Goal: Task Accomplishment & Management: Complete application form

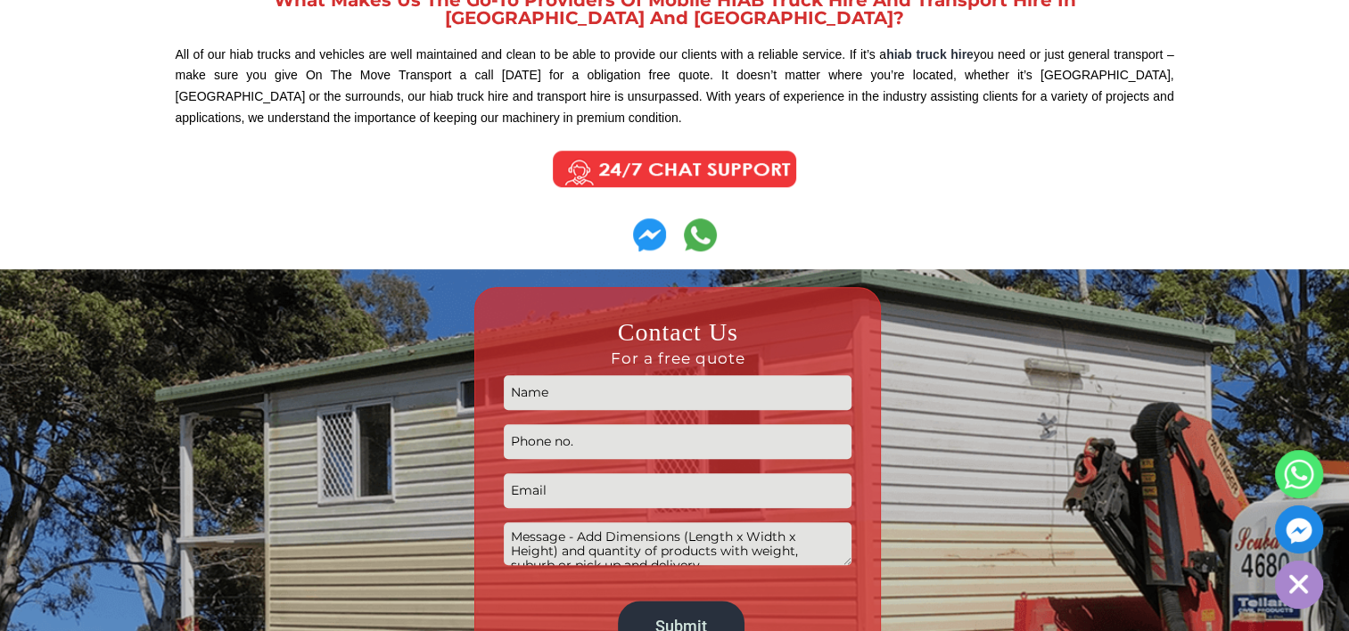
scroll to position [1516, 0]
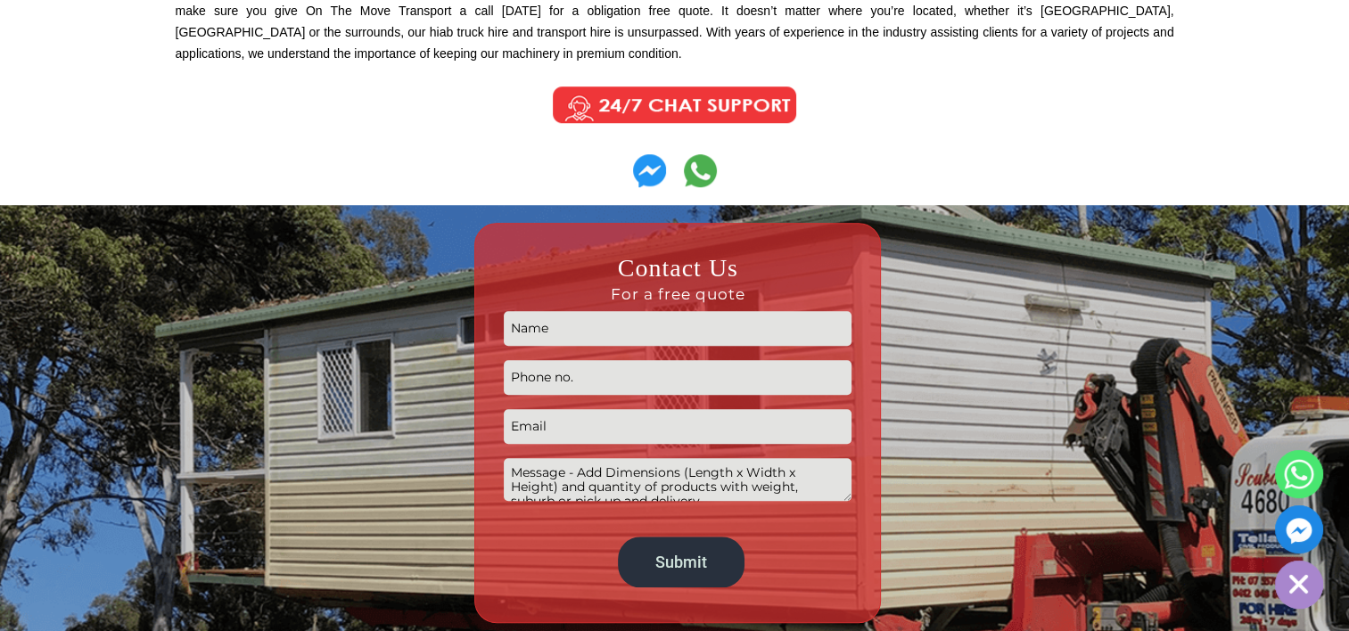
click at [603, 424] on input "Contact form" at bounding box center [678, 426] width 348 height 35
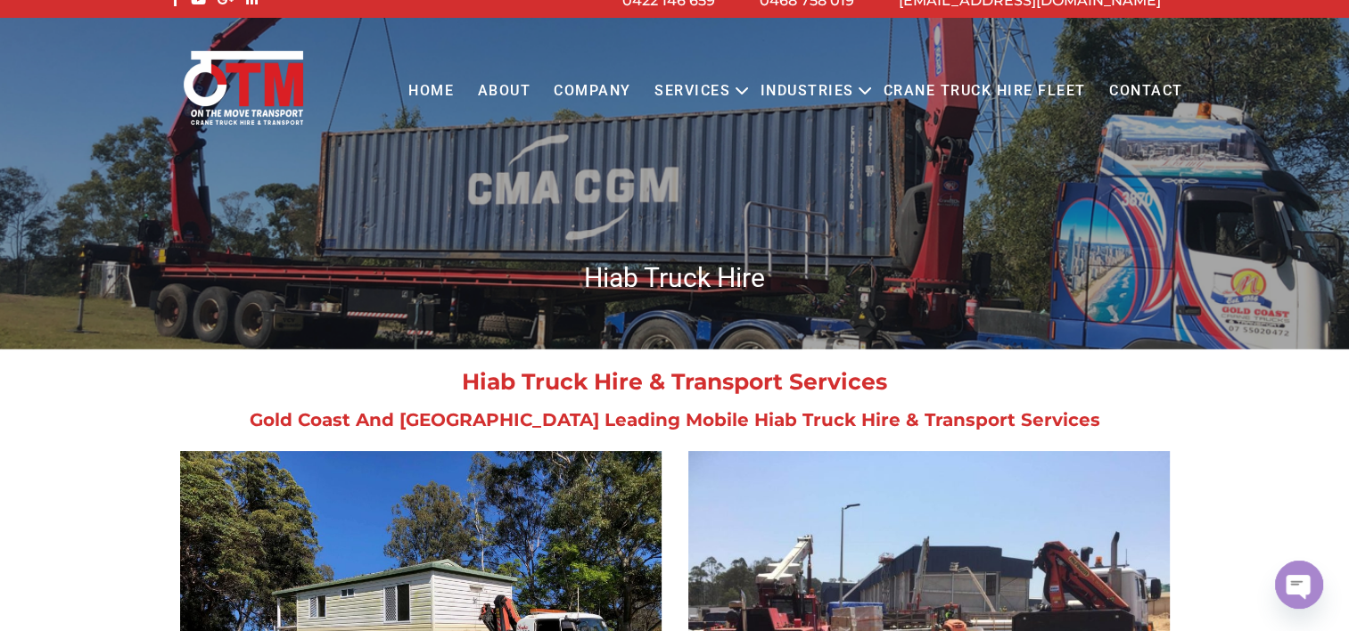
scroll to position [0, 0]
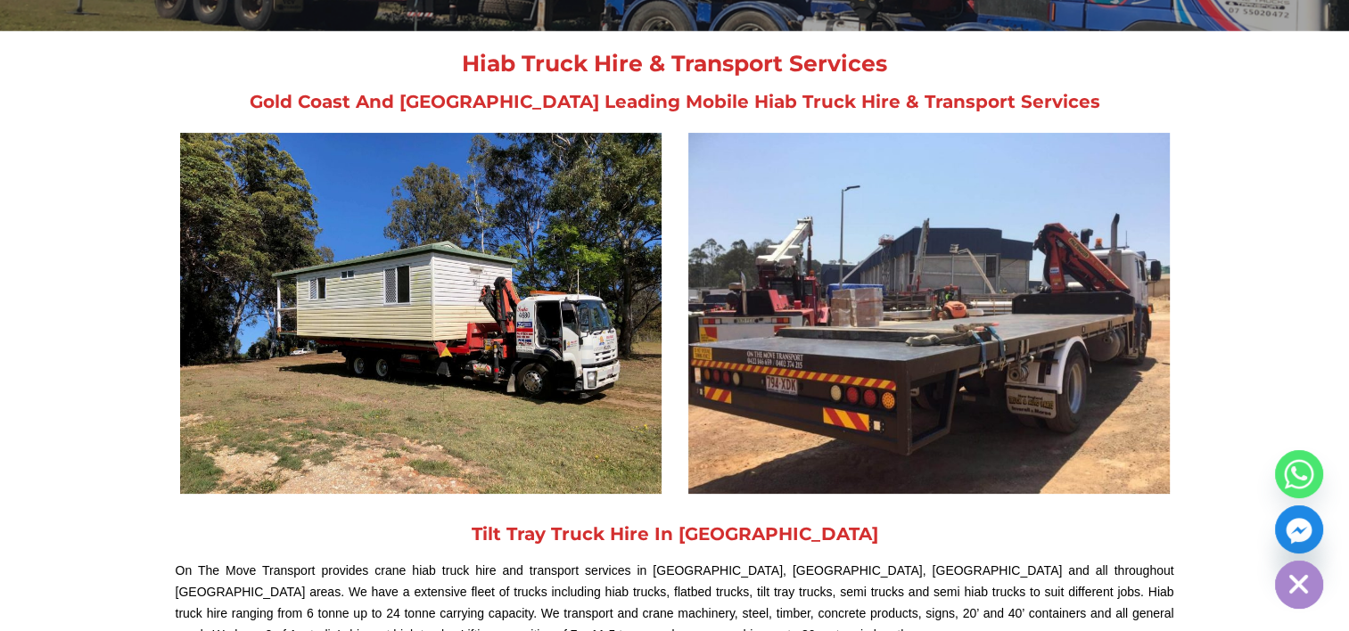
scroll to position [535, 0]
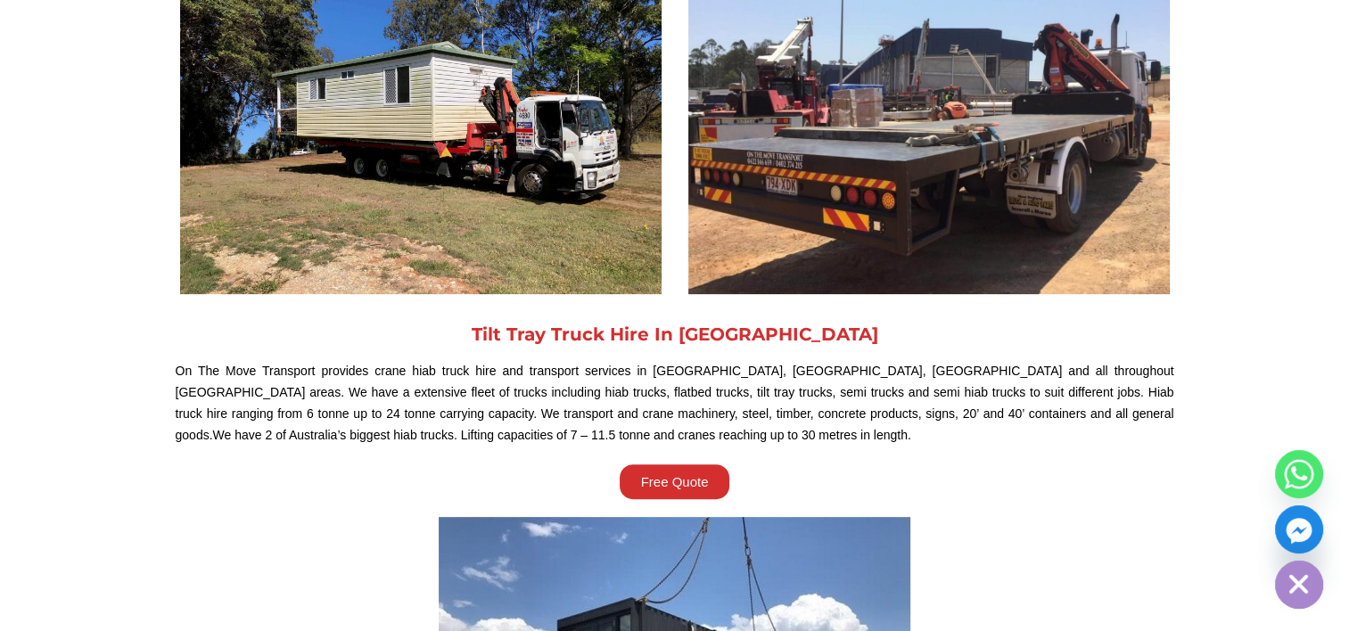
click at [713, 475] on link "Free Quote" at bounding box center [675, 482] width 111 height 35
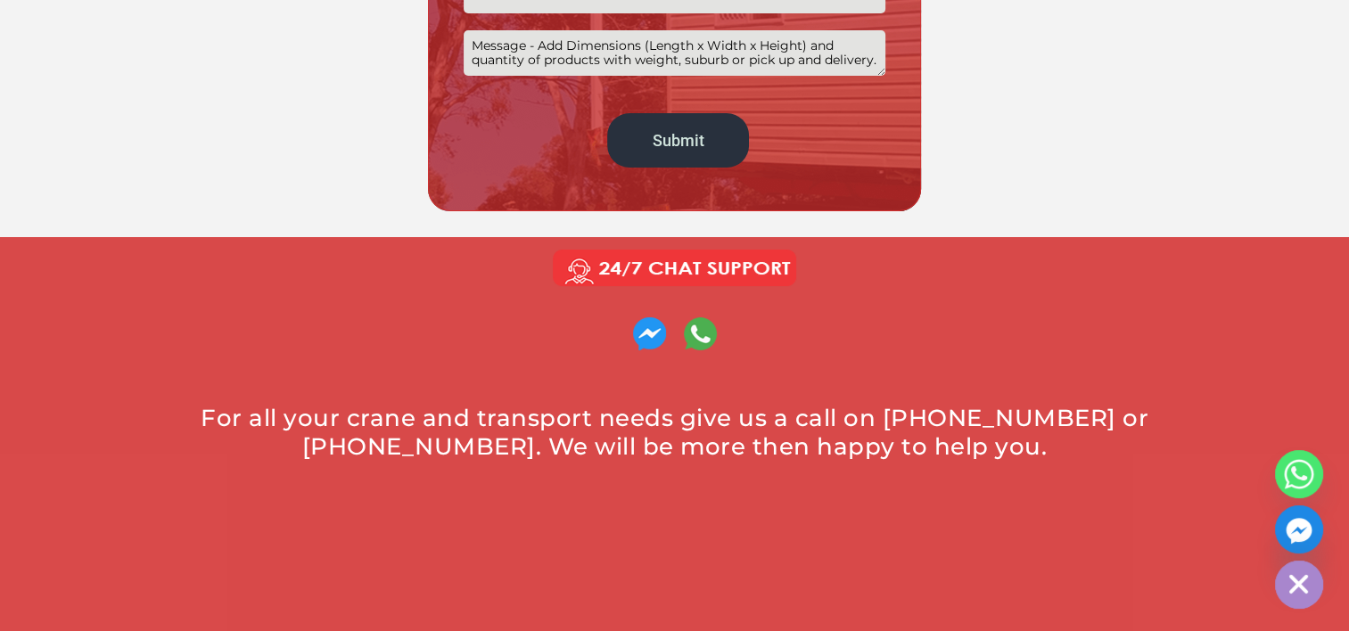
scroll to position [535, 0]
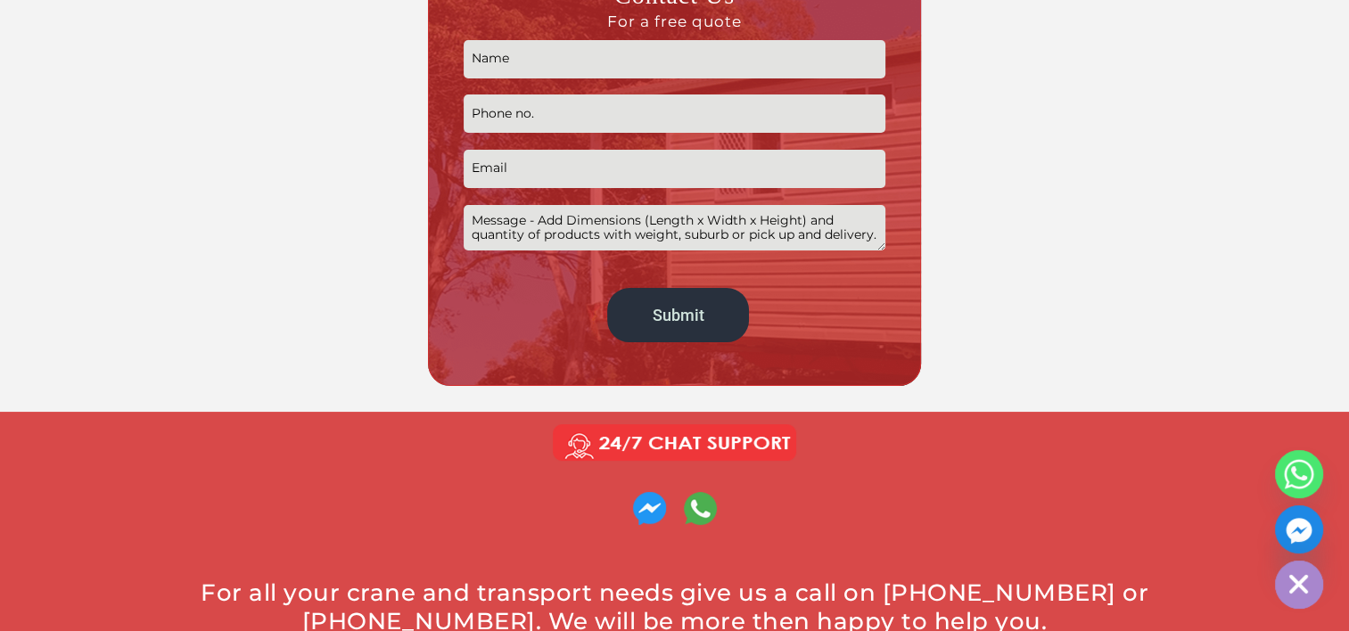
drag, startPoint x: 783, startPoint y: 235, endPoint x: 785, endPoint y: 268, distance: 32.2
click at [785, 268] on p "Submit" at bounding box center [675, 190] width 422 height 319
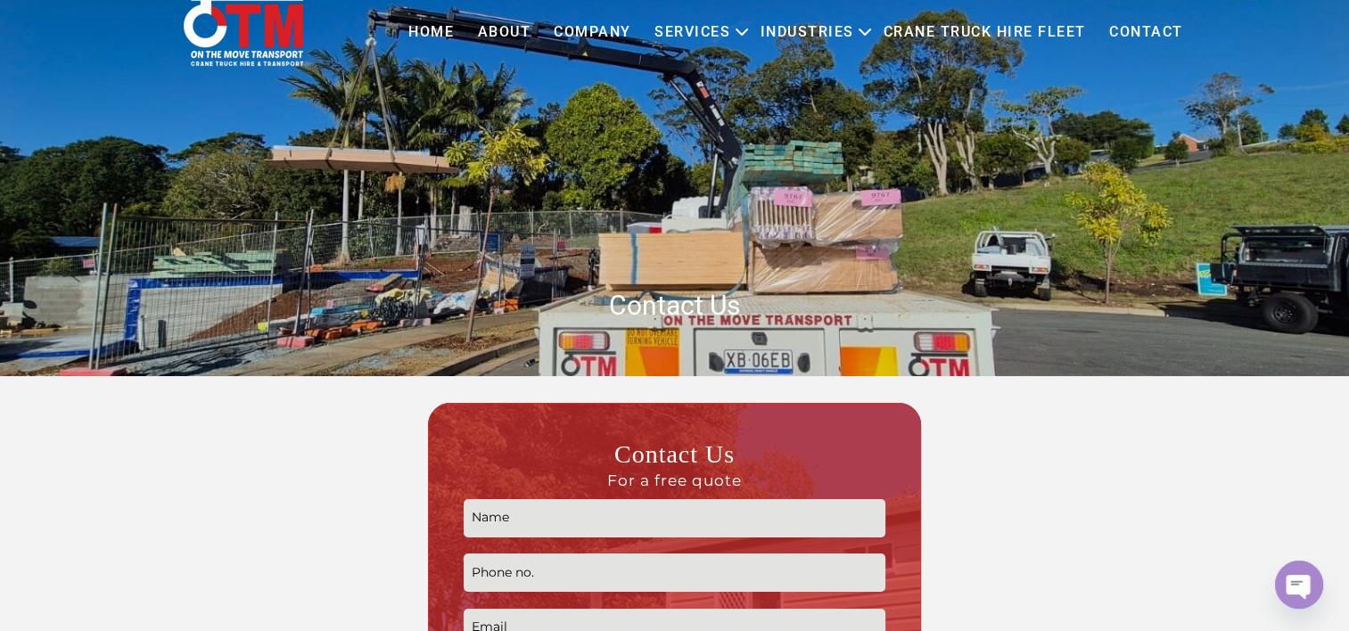
scroll to position [178, 0]
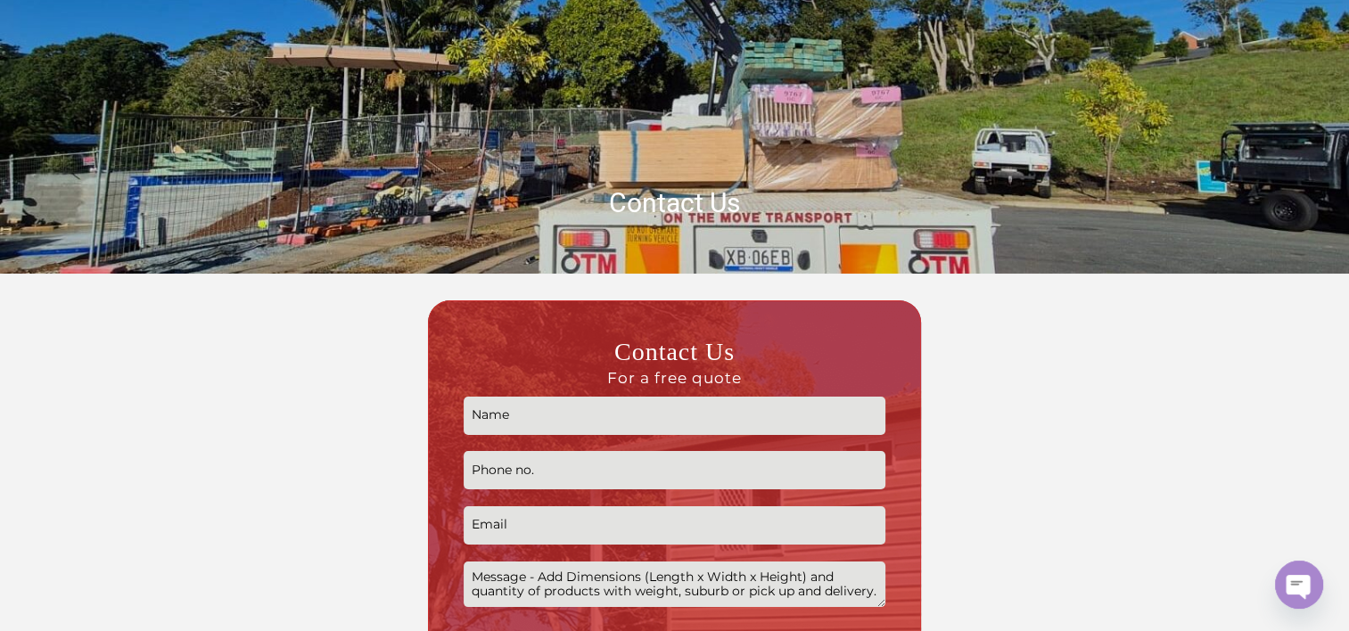
click at [563, 416] on input "Contact form" at bounding box center [675, 416] width 422 height 38
click at [521, 428] on input "Contact form" at bounding box center [675, 416] width 422 height 38
type input "ย"
type input "P"
type input "patrick@pgss.net.au"
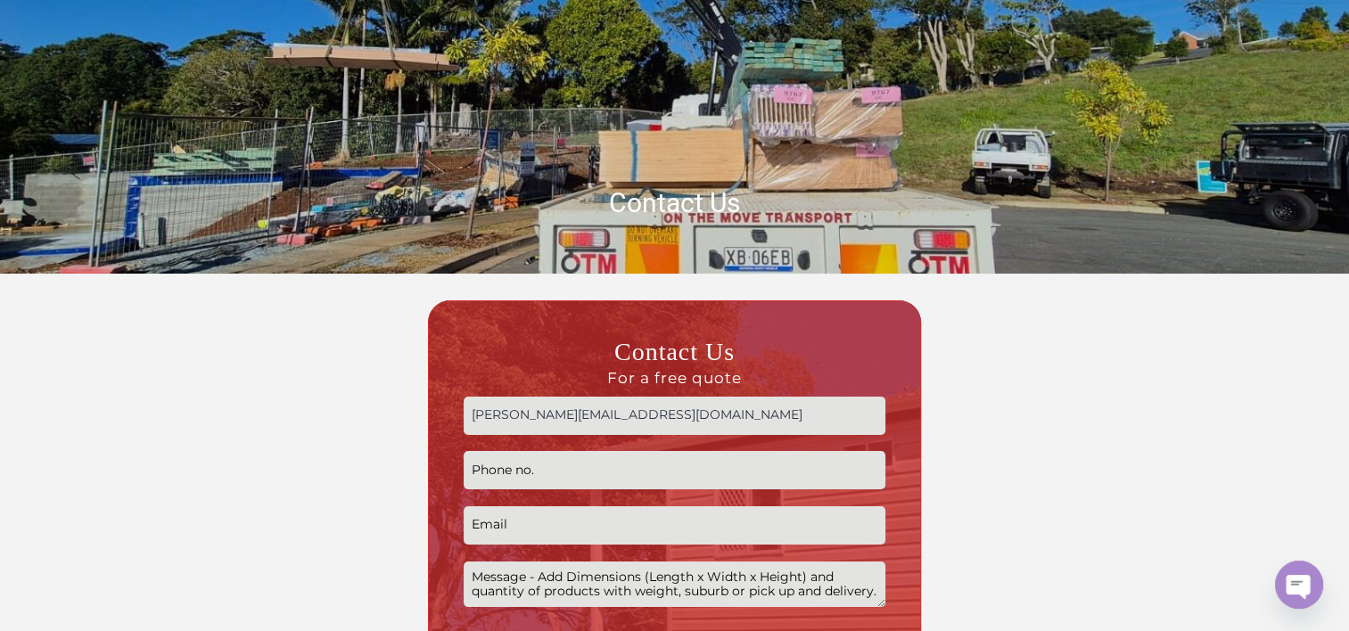
click at [577, 510] on input "Contact form" at bounding box center [675, 525] width 422 height 38
click at [812, 437] on p "patrick@pgss.net.au Submit" at bounding box center [675, 547] width 422 height 319
drag, startPoint x: 622, startPoint y: 414, endPoint x: 377, endPoint y: 391, distance: 246.2
click at [377, 391] on div "Contact Us For a free quote patrick@pgss.net.au Submit Alternative: WPA 546307" at bounding box center [675, 521] width 999 height 442
click at [483, 531] on input "Contact form" at bounding box center [675, 525] width 422 height 38
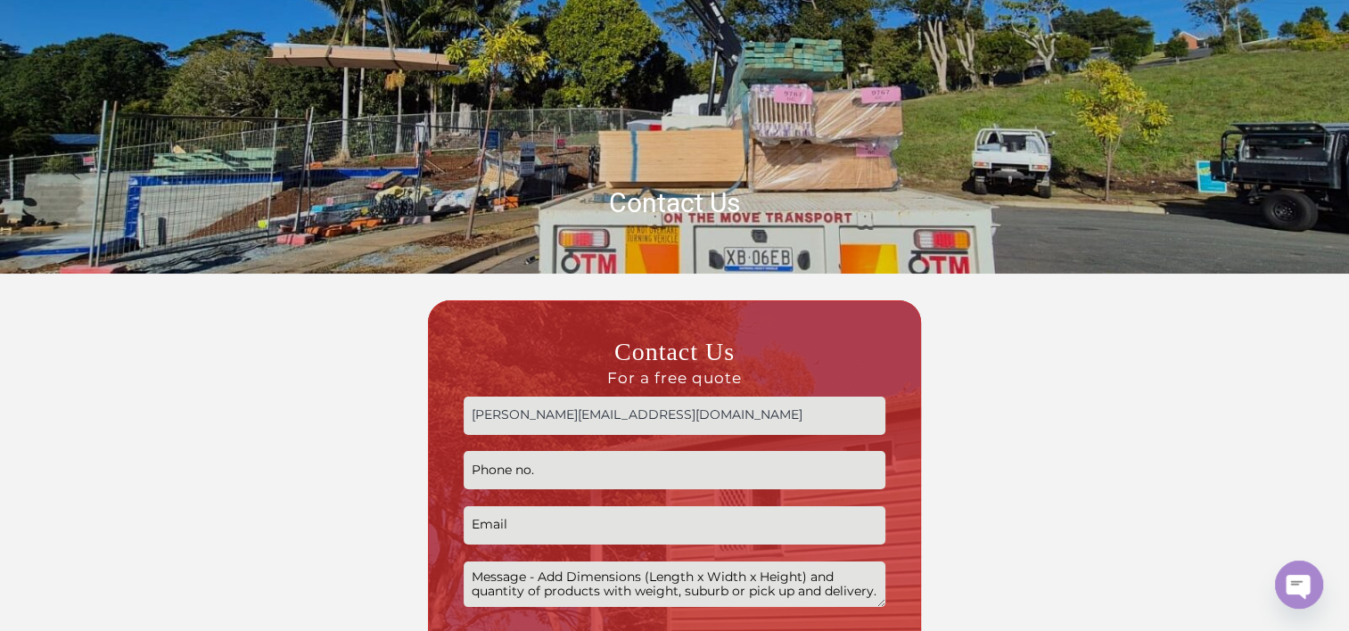
paste input "patrick@pgss.net.au"
type input "patrick@pgss.net.au"
click at [462, 419] on div "Contact Us For a free quote patrick@pgss.net.au patrick@pgss.net.au Submit Alte…" at bounding box center [674, 521] width 493 height 442
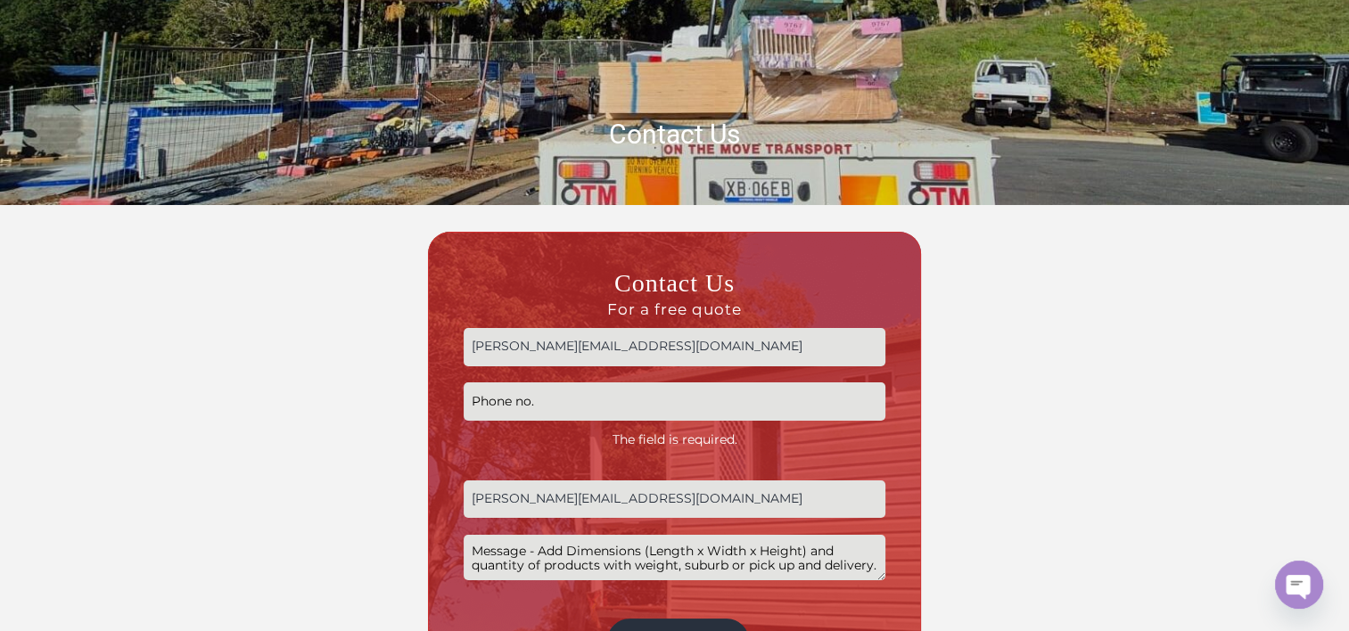
scroll to position [446, 0]
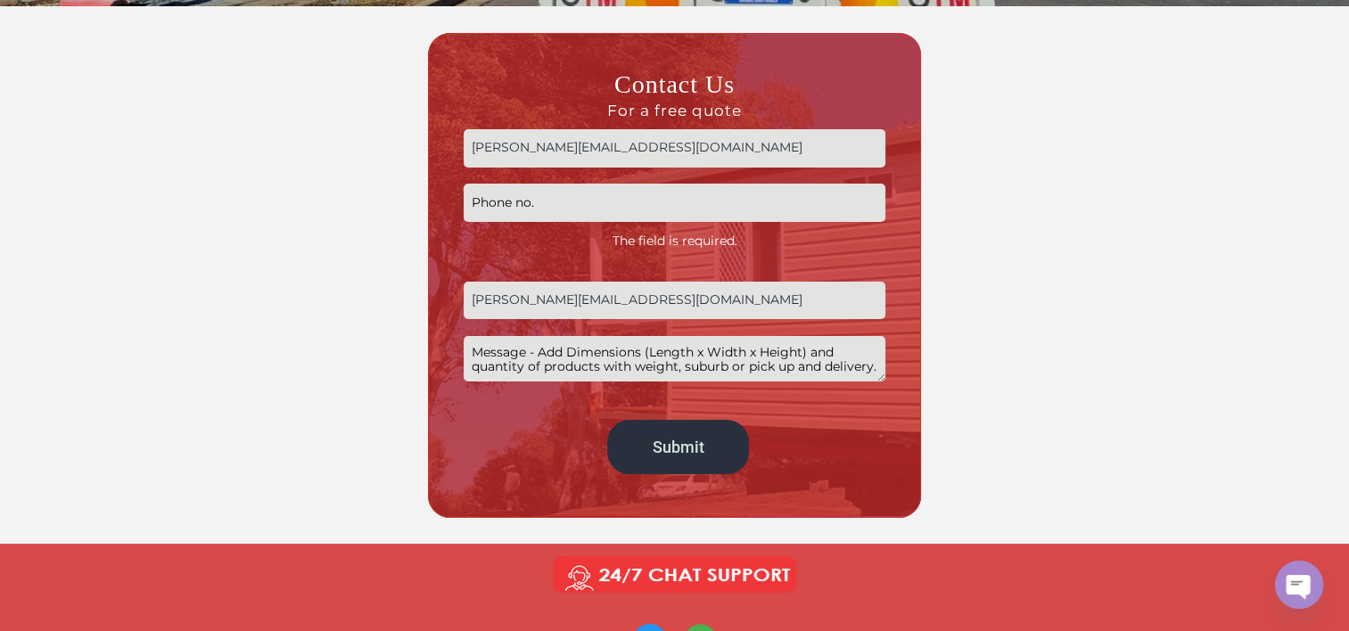
click at [867, 365] on textarea "Contact form" at bounding box center [675, 358] width 422 height 45
drag, startPoint x: 873, startPoint y: 365, endPoint x: 478, endPoint y: 366, distance: 395.0
click at [478, 366] on textarea "Contact form" at bounding box center [675, 358] width 422 height 45
drag, startPoint x: 471, startPoint y: 348, endPoint x: 745, endPoint y: 404, distance: 280.3
click at [745, 404] on p "patrick@pgss.net.au The field is required. patrick@pgss.net.au Submit" at bounding box center [675, 301] width 422 height 362
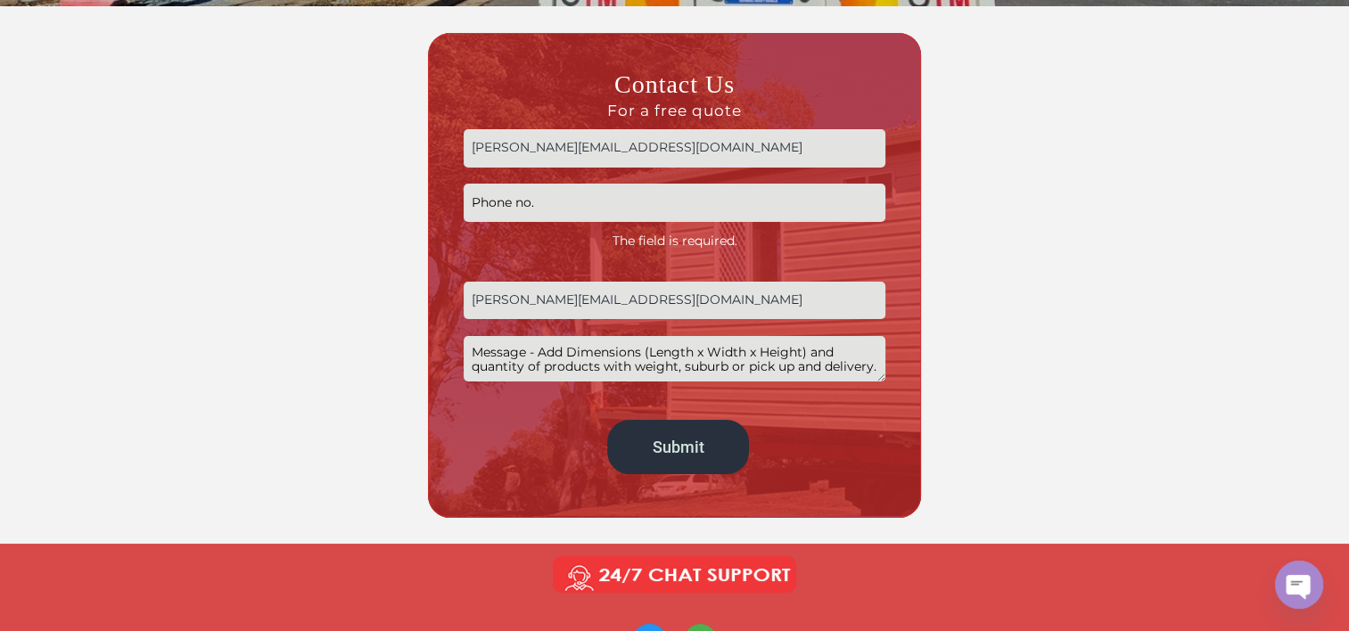
paste textarea "The distance from Brisbane port approx. 1,150 km Pick up : Brisbane port Delive…"
paste textarea "STABLE PANEL 730890 BAMBOO FLOORING FOR STABLE PANEL 440921"
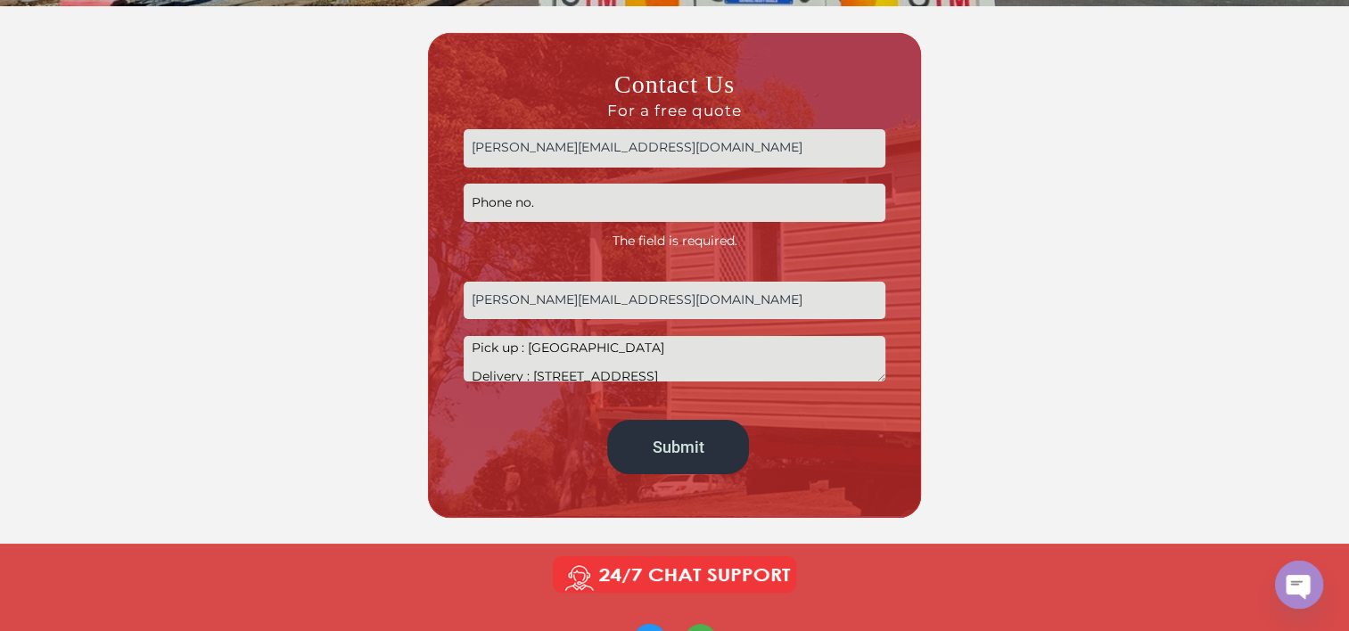
scroll to position [0, 0]
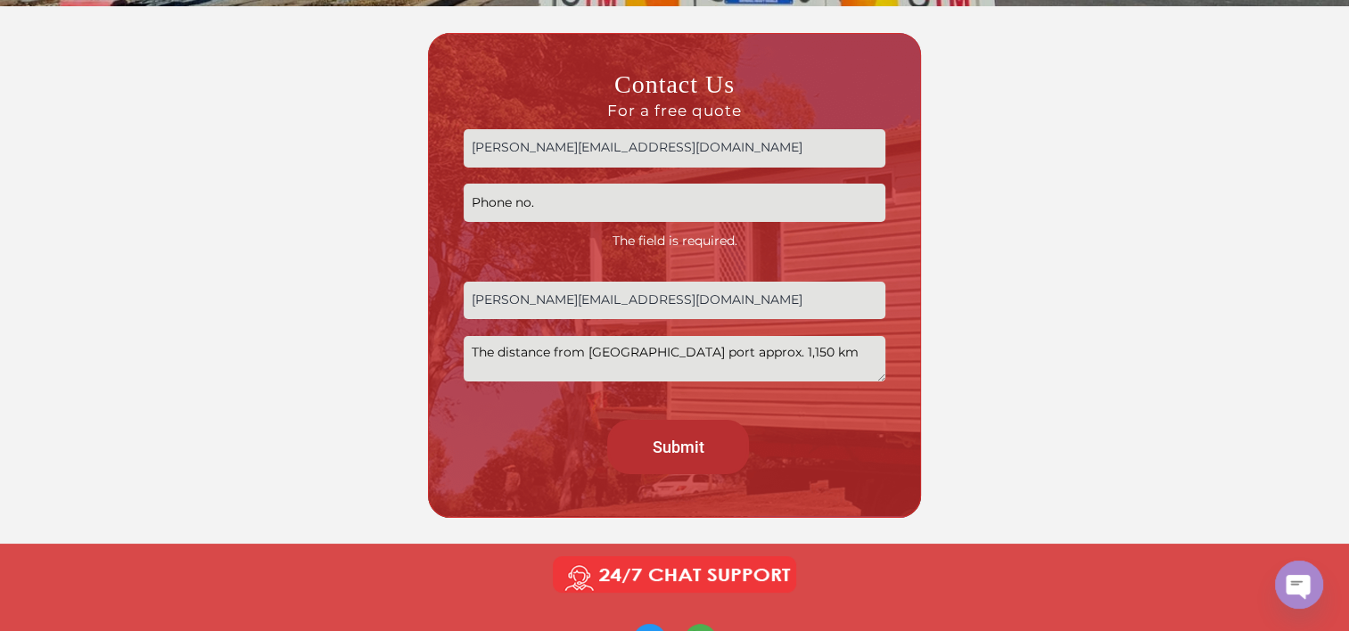
type textarea "The distance from Brisbane port approx. 1,150 km Pick up : Brisbane port Delive…"
click at [680, 440] on input "Submit" at bounding box center [678, 447] width 142 height 54
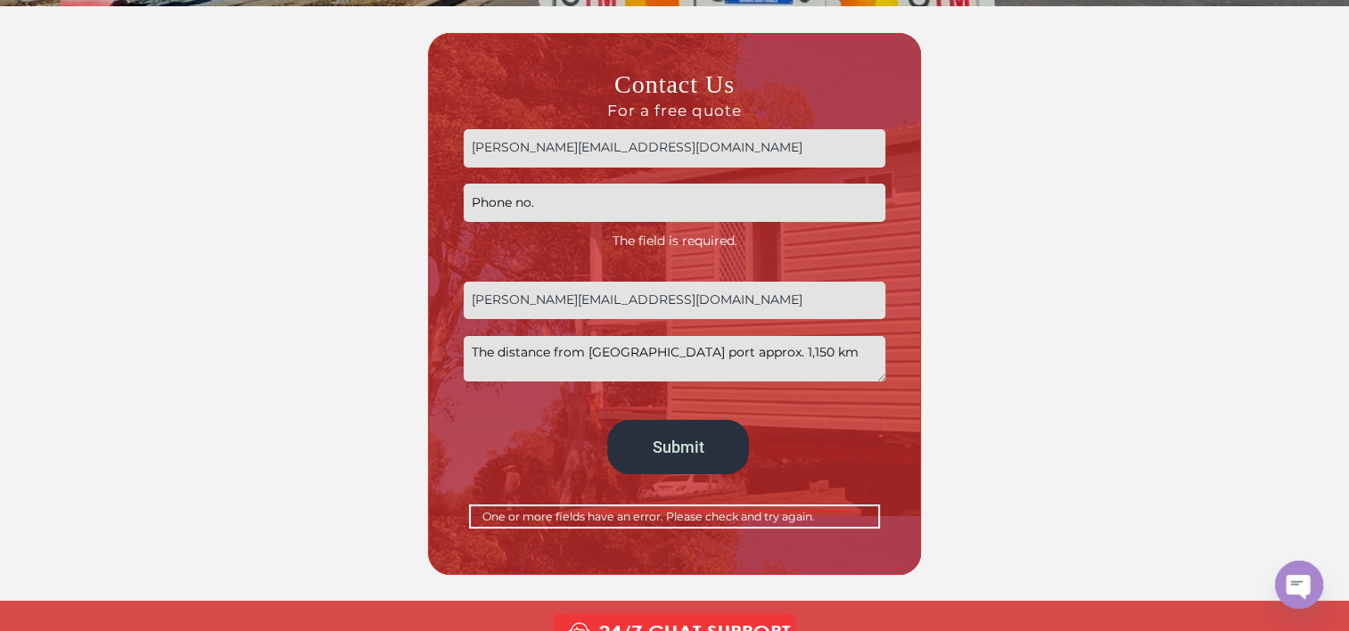
click at [596, 206] on input "Contact form" at bounding box center [675, 203] width 422 height 38
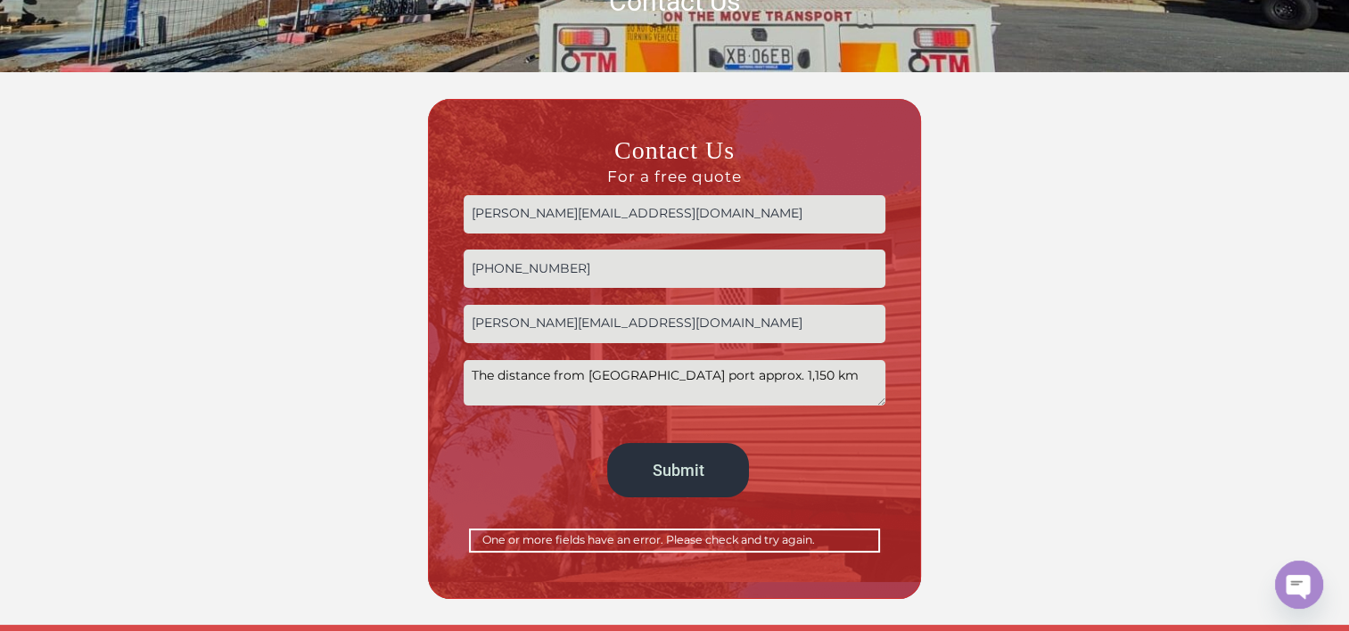
scroll to position [446, 0]
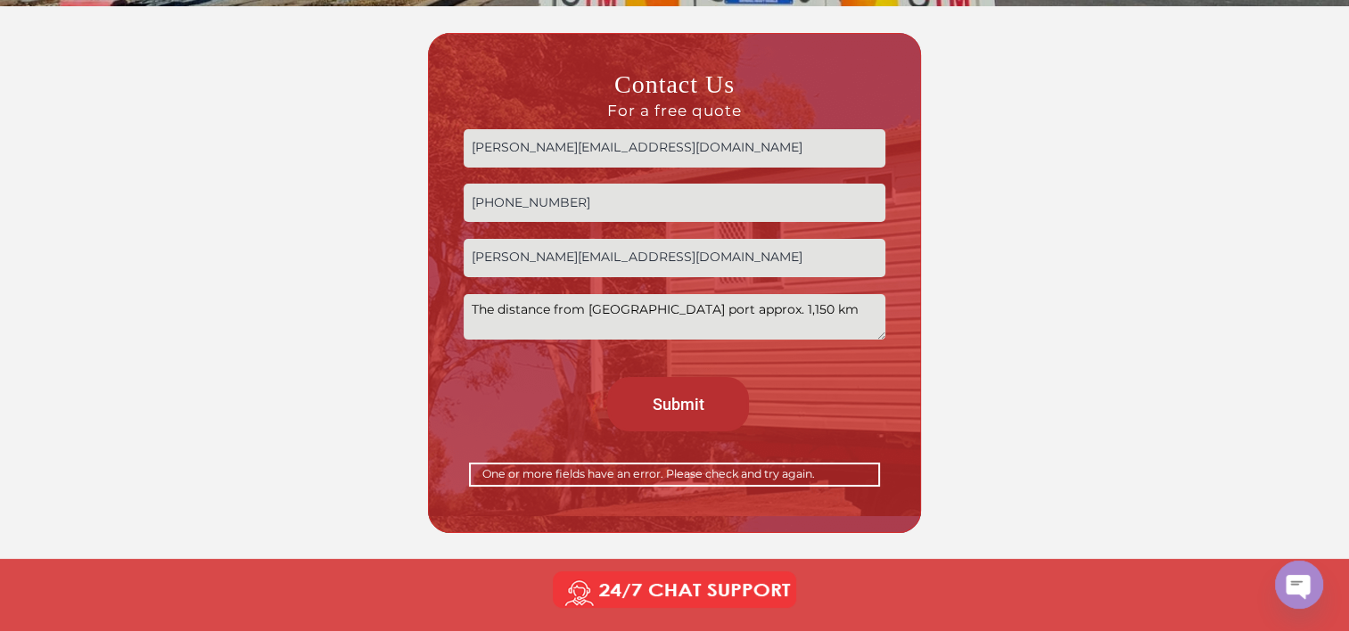
type input "+61 3 8353 8586"
click at [699, 412] on input "Submit" at bounding box center [678, 404] width 142 height 54
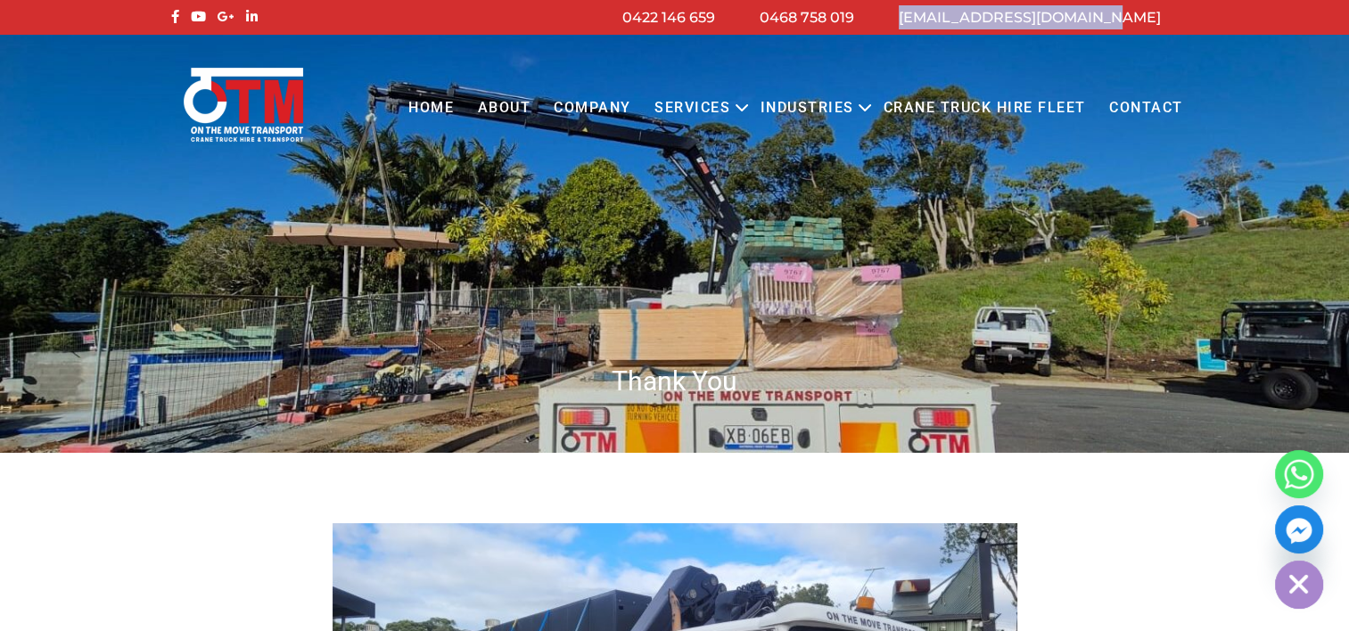
drag, startPoint x: 960, startPoint y: 14, endPoint x: 1164, endPoint y: 18, distance: 203.3
click at [1164, 18] on li "[EMAIL_ADDRESS][DOMAIN_NAME]" at bounding box center [1030, 17] width 307 height 24
copy link "[EMAIL_ADDRESS][DOMAIN_NAME]"
